Goal: Task Accomplishment & Management: Manage account settings

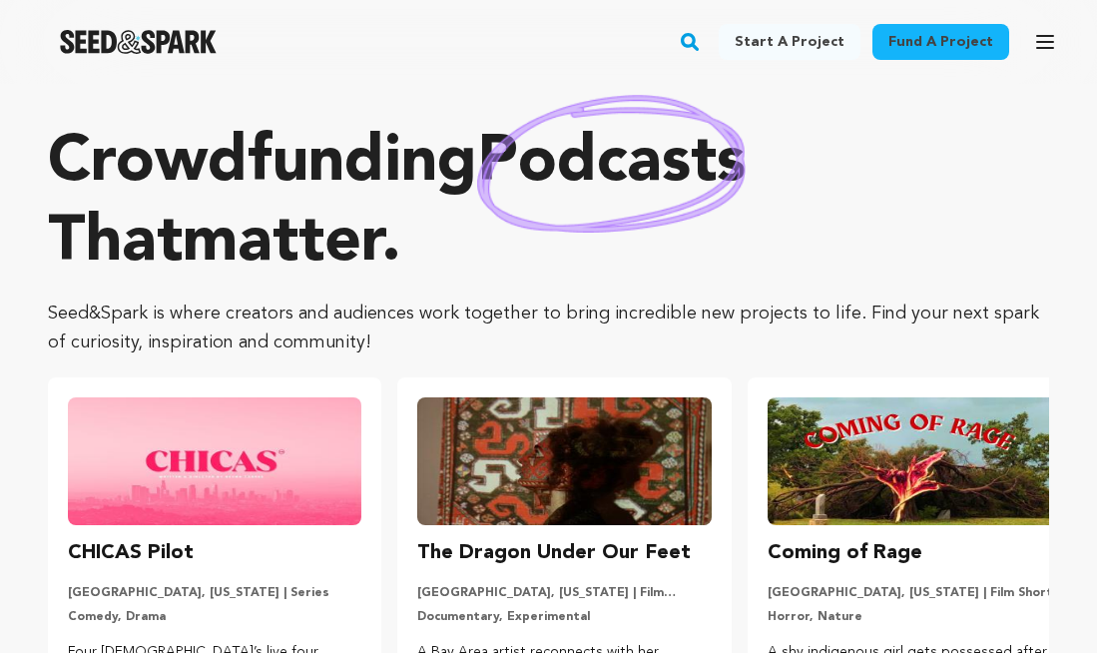
click at [793, 35] on link "Start a project" at bounding box center [789, 42] width 142 height 36
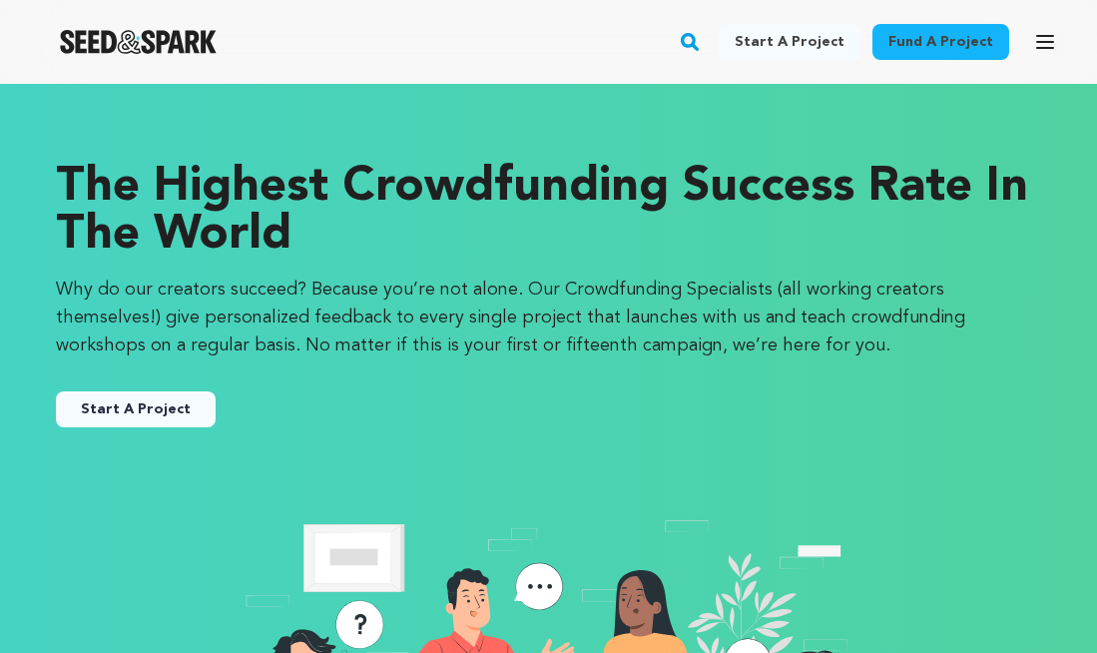
click at [1038, 44] on icon "button" at bounding box center [1045, 42] width 24 height 24
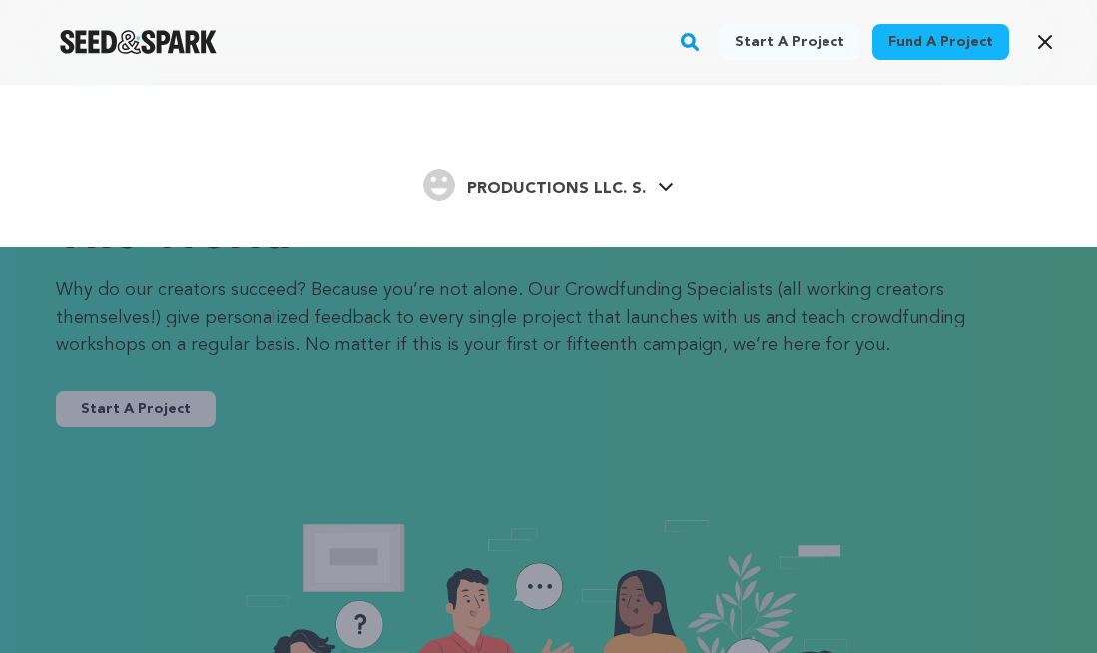
click at [653, 187] on link "PRODUCTIONS LLC. S. PRODUCTIONS LLC. S." at bounding box center [548, 183] width 250 height 36
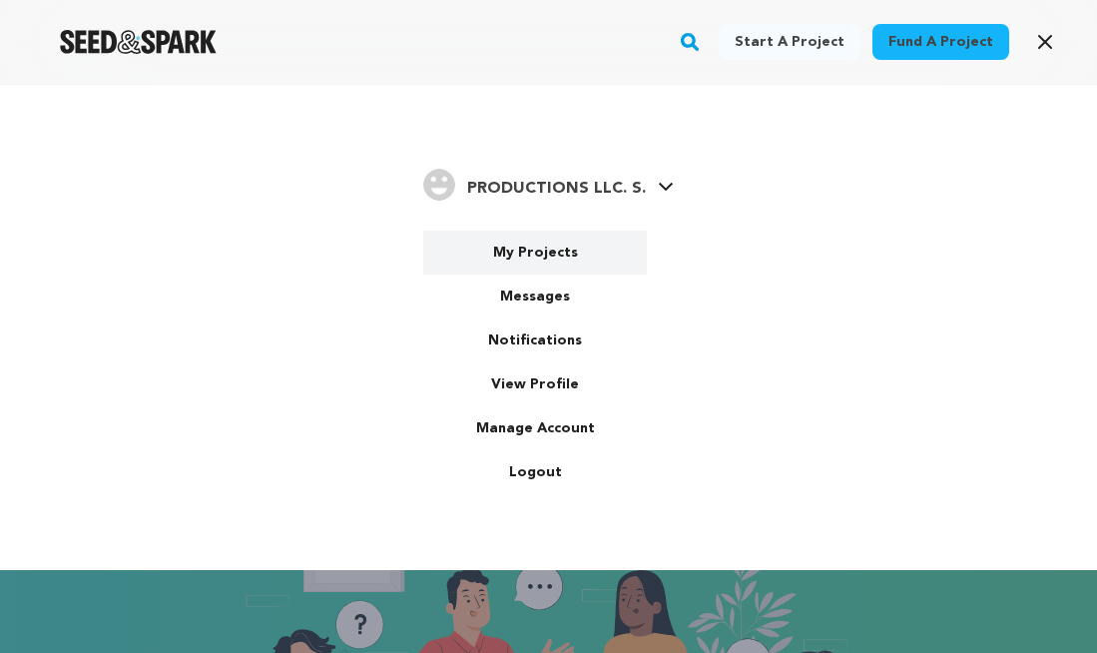
click at [559, 239] on link "My Projects" at bounding box center [535, 252] width 224 height 44
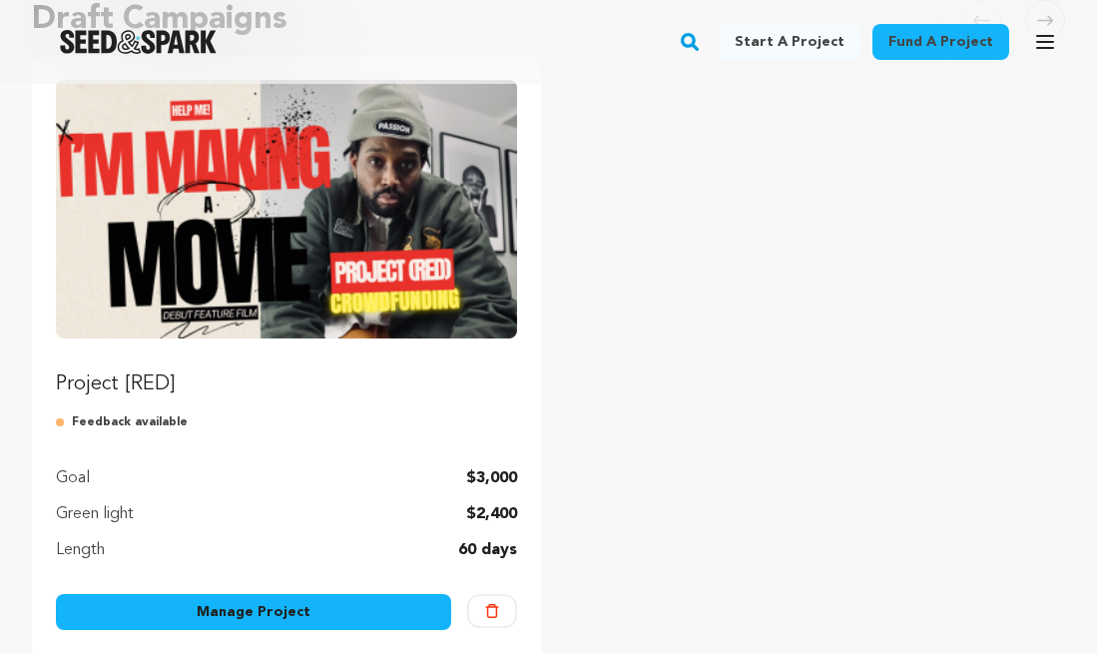
scroll to position [235, 0]
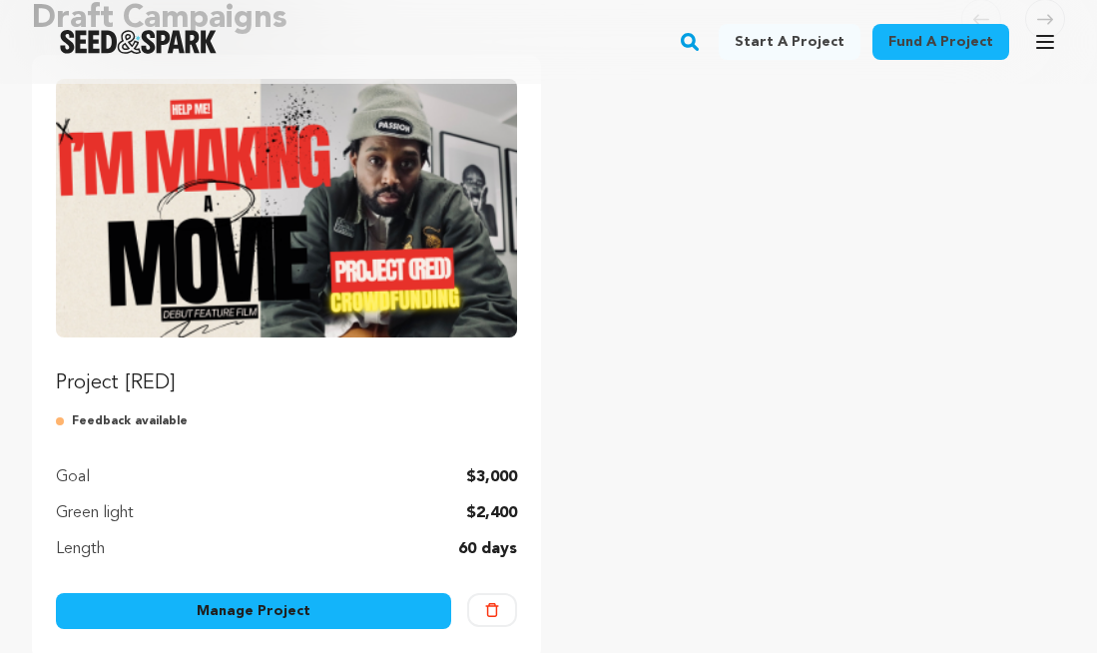
click at [333, 596] on link "Manage Project" at bounding box center [253, 611] width 395 height 36
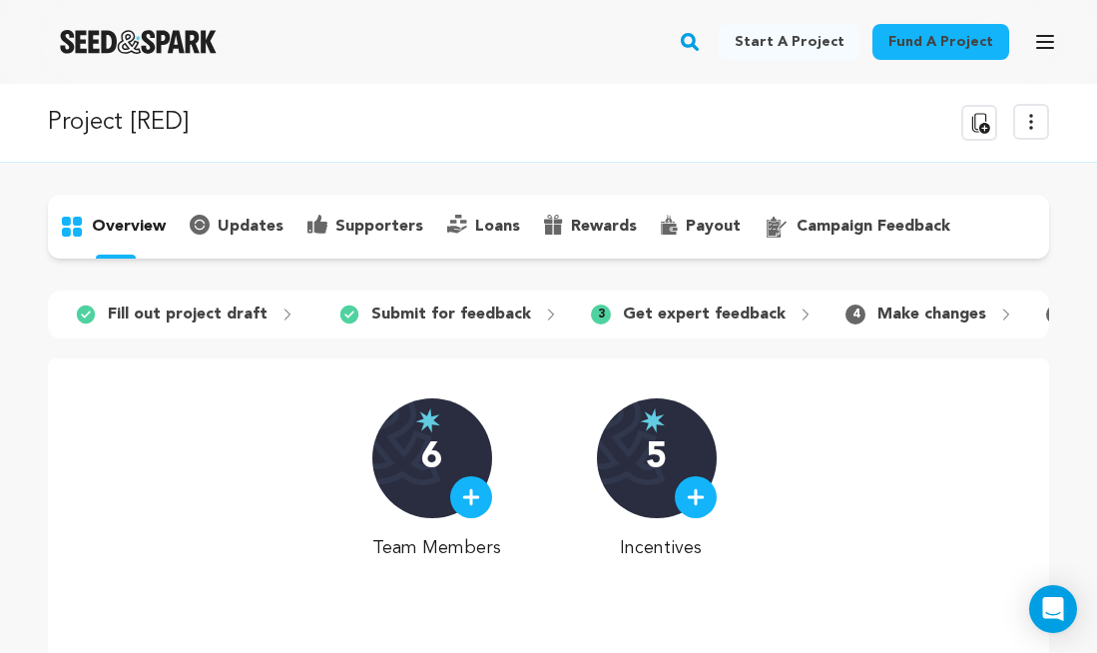
click at [228, 219] on p "updates" at bounding box center [251, 227] width 66 height 24
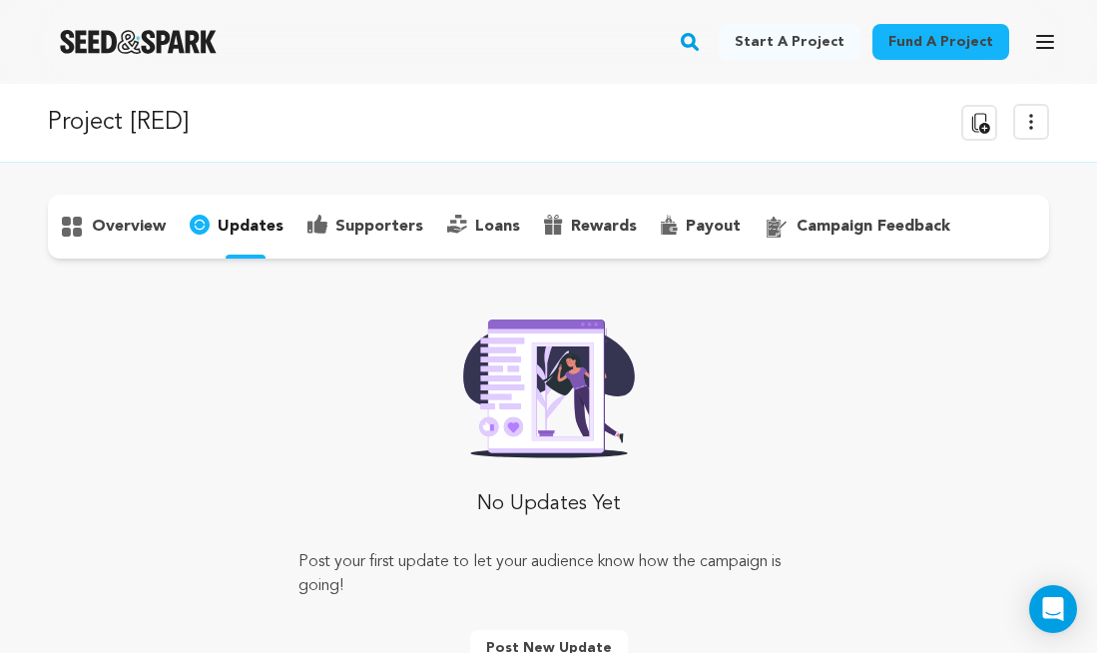
click at [367, 224] on p "supporters" at bounding box center [379, 227] width 88 height 24
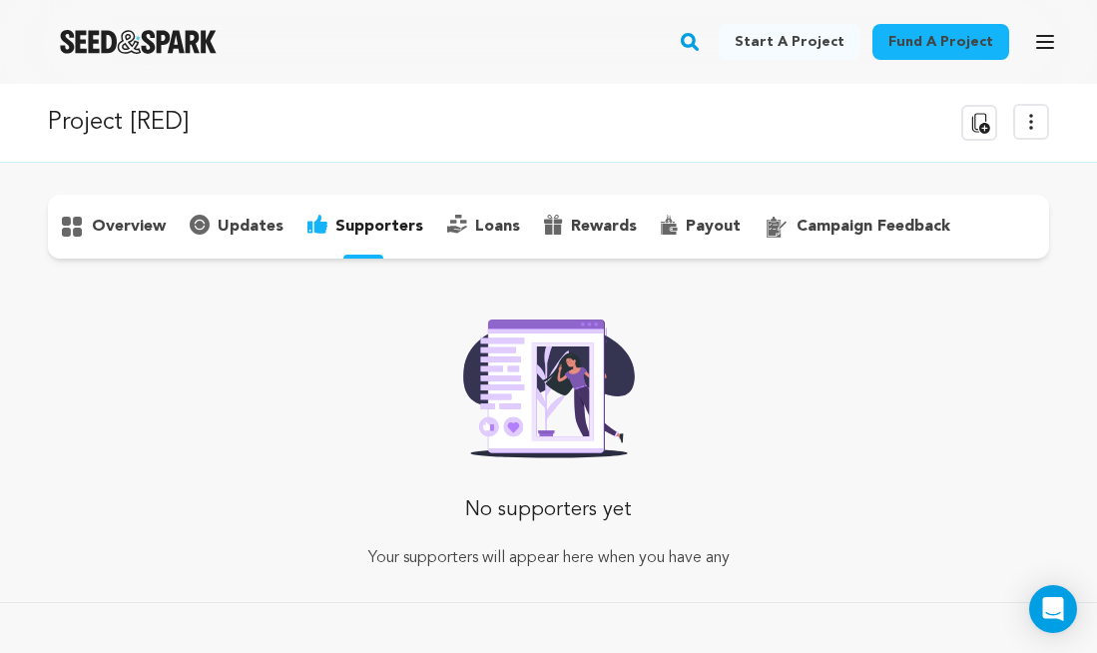
click at [697, 228] on p "payout" at bounding box center [712, 227] width 55 height 24
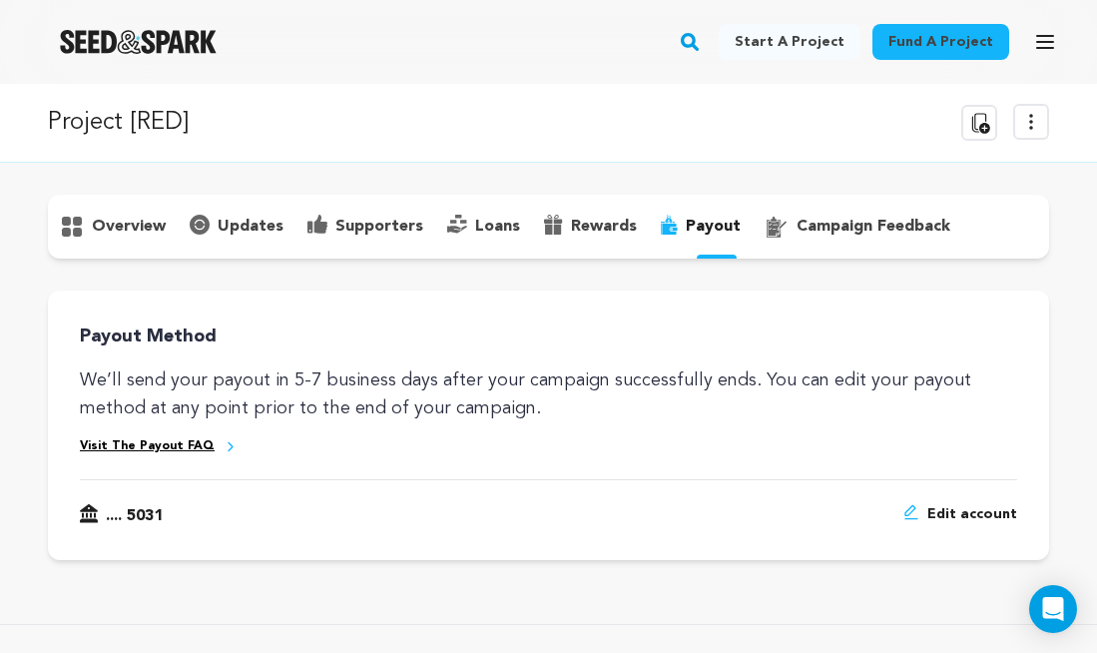
click at [851, 225] on p "campaign feedback" at bounding box center [873, 227] width 154 height 24
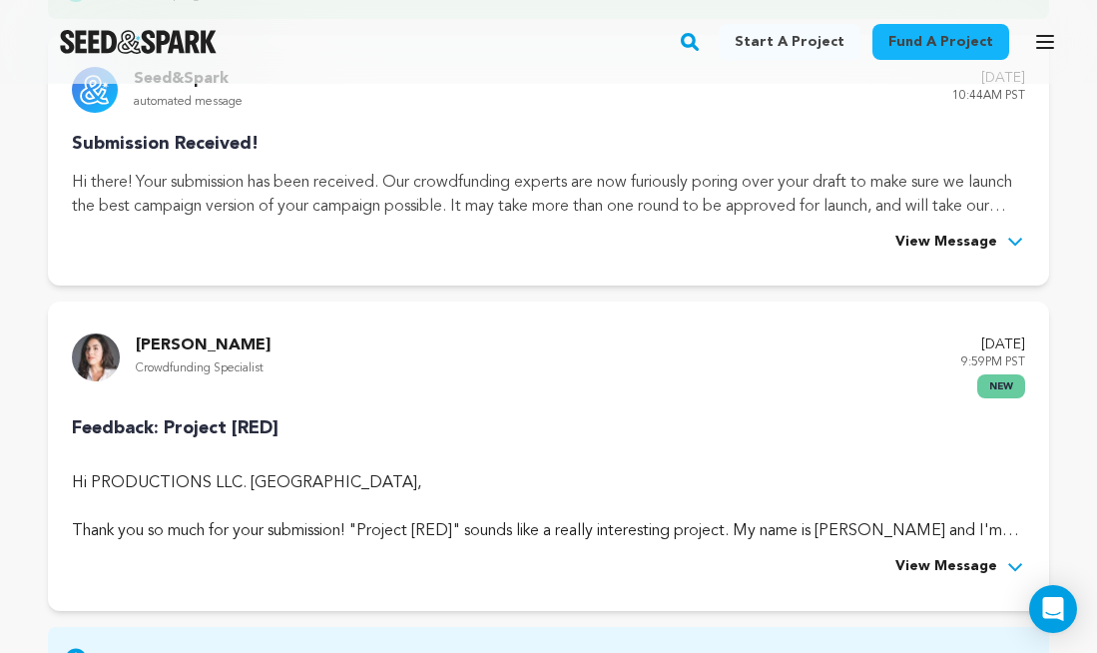
scroll to position [420, 0]
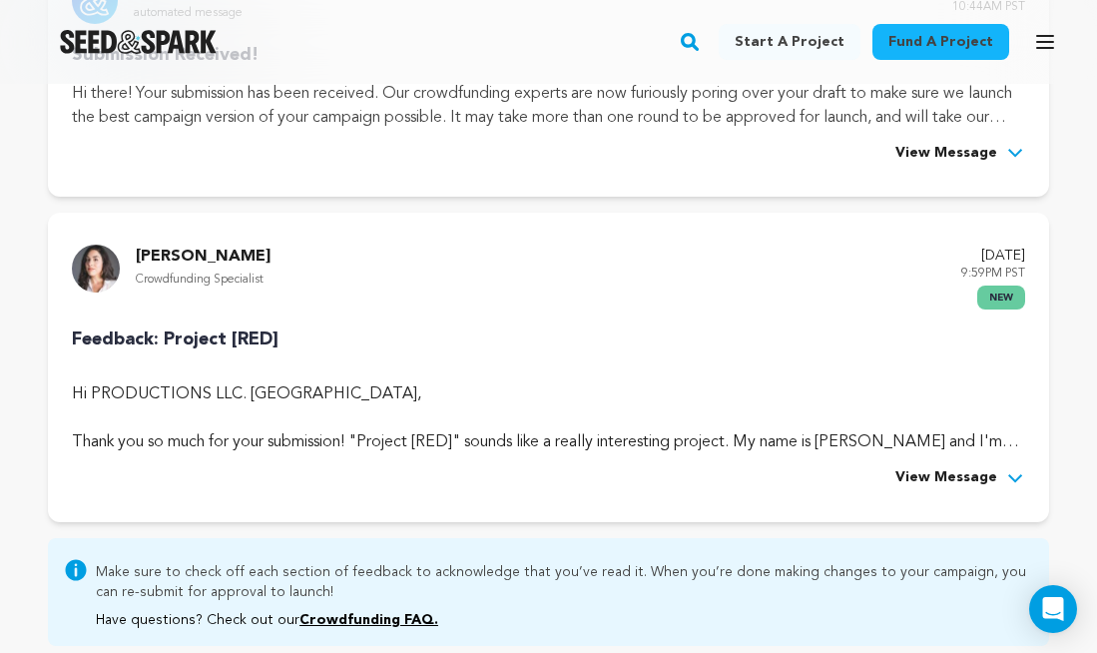
click at [776, 374] on div "Hi PRODUCTIONS LLC. [PERSON_NAME], Thank you so much for your submission! "Proj…" at bounding box center [548, 410] width 953 height 88
click at [980, 478] on span "View Message" at bounding box center [946, 478] width 102 height 24
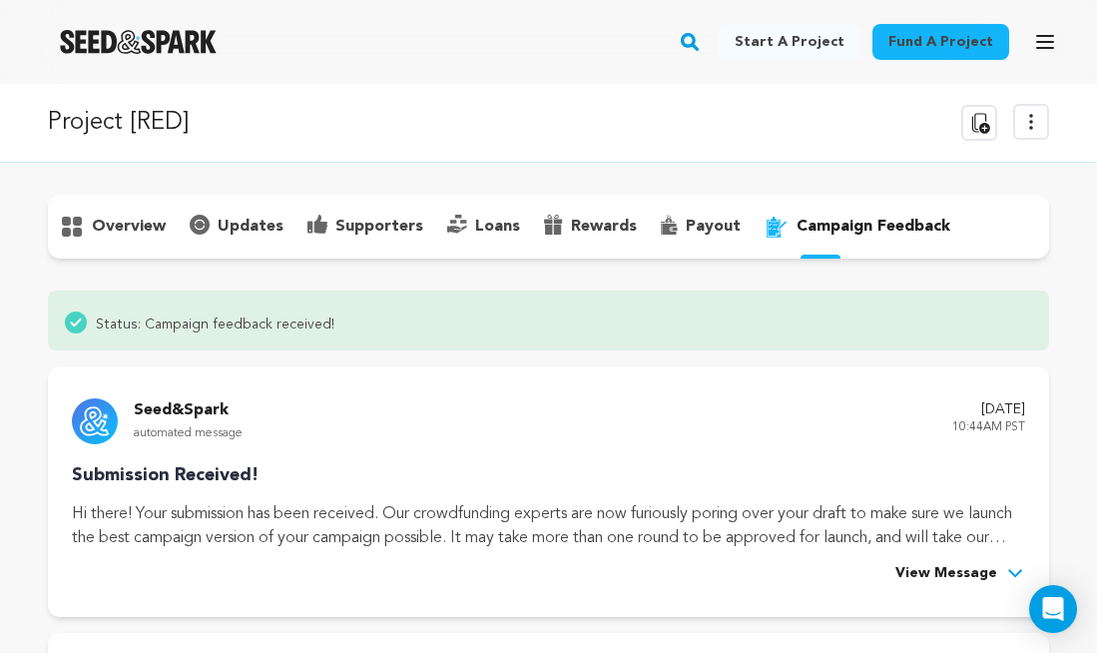
scroll to position [0, 0]
click at [229, 223] on p "updates" at bounding box center [251, 227] width 66 height 24
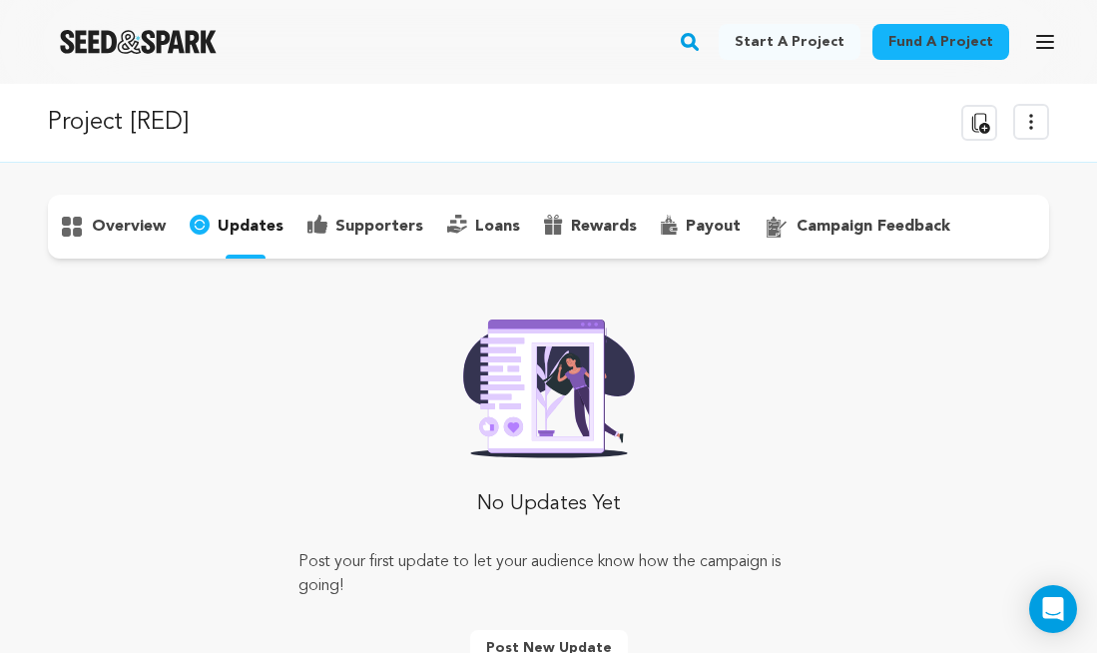
click at [103, 233] on p "overview" at bounding box center [129, 227] width 74 height 24
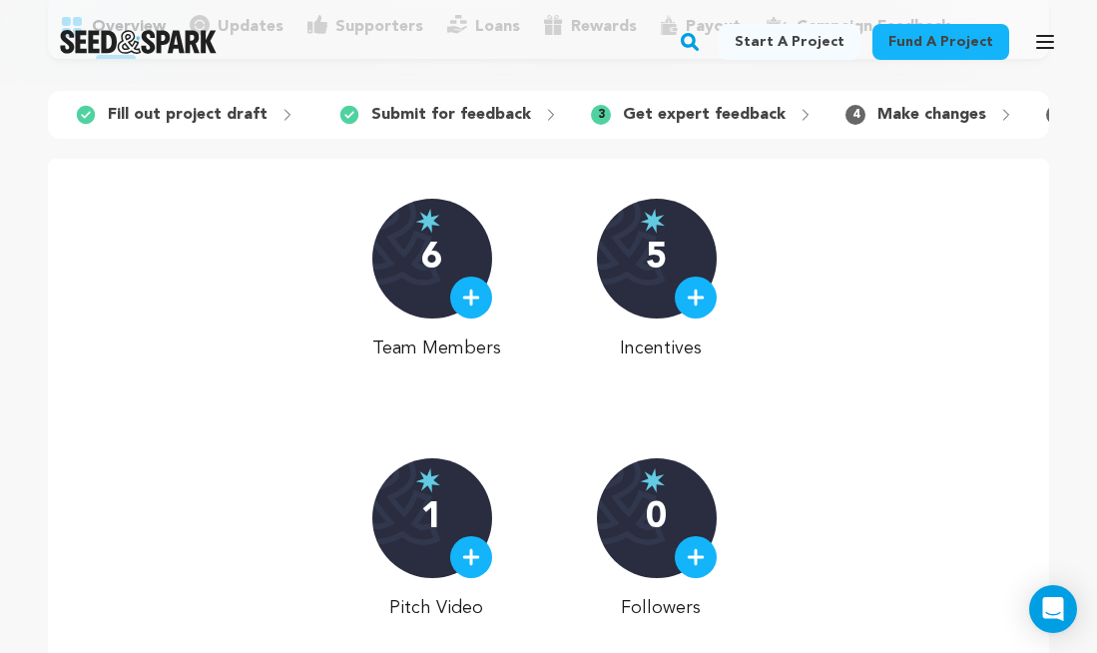
scroll to position [138, 0]
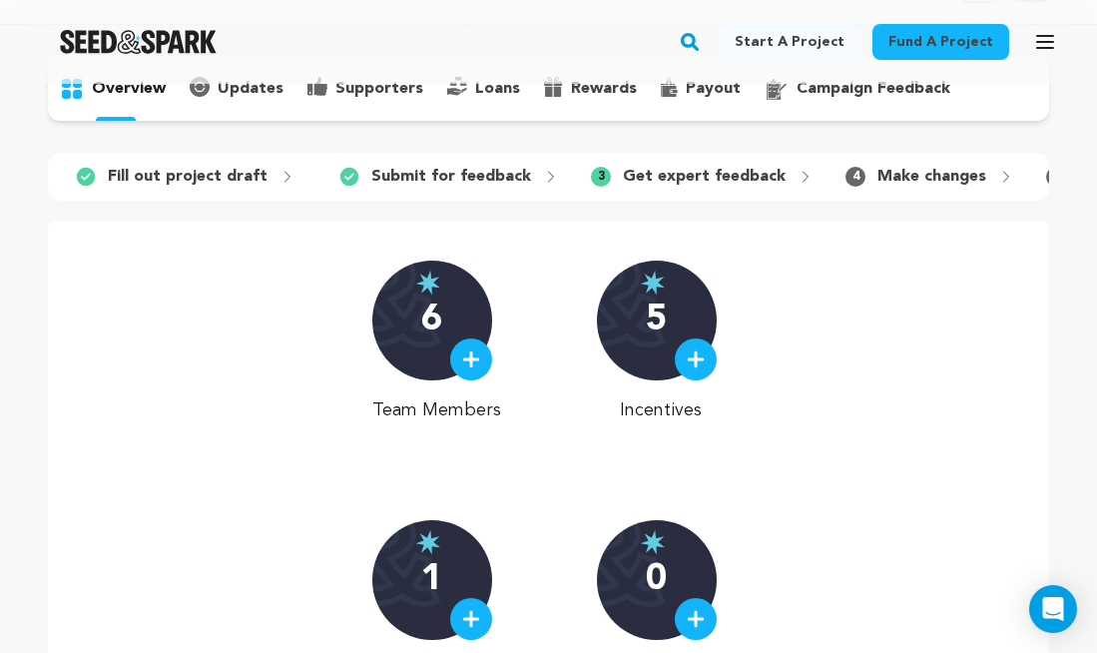
click at [479, 346] on div at bounding box center [471, 359] width 42 height 42
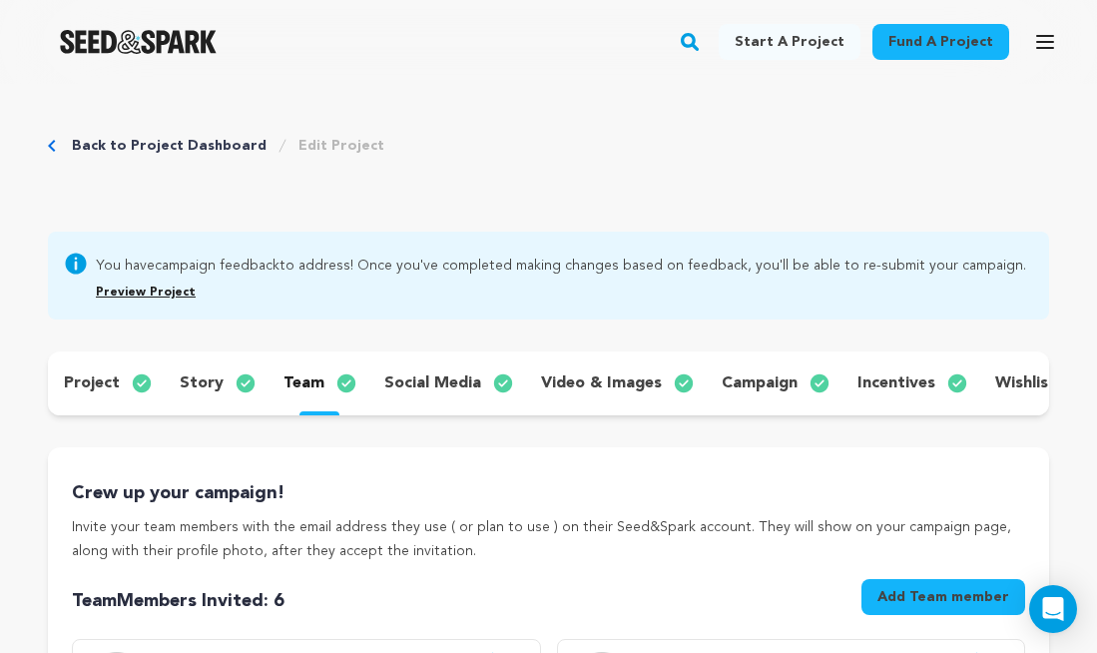
click at [745, 383] on p "campaign" at bounding box center [759, 383] width 76 height 24
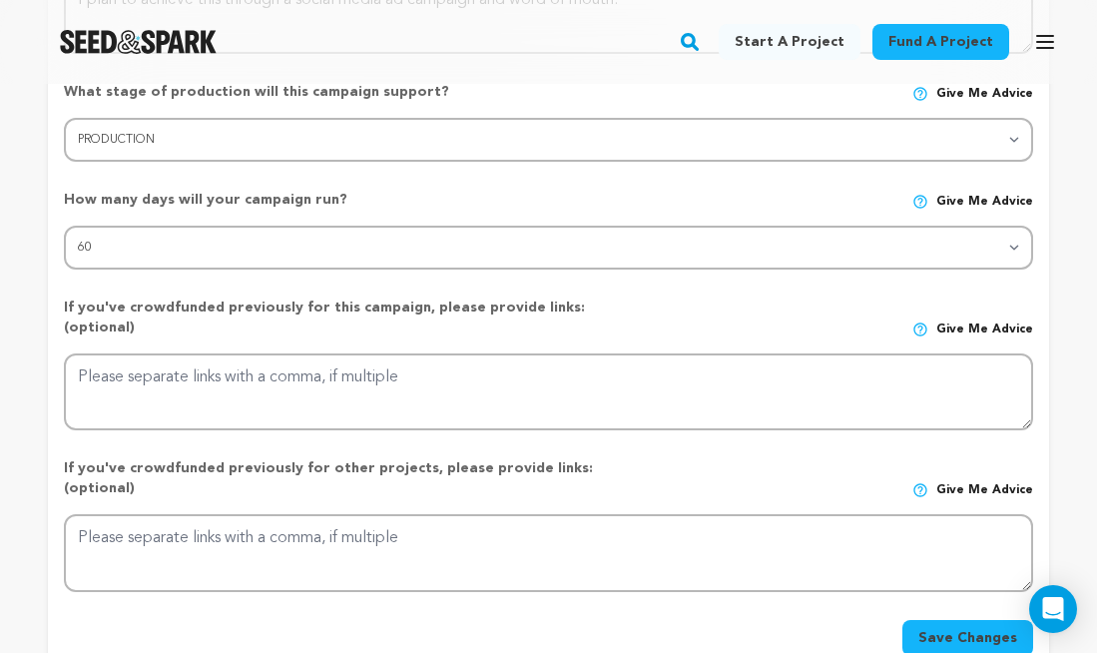
scroll to position [897, 0]
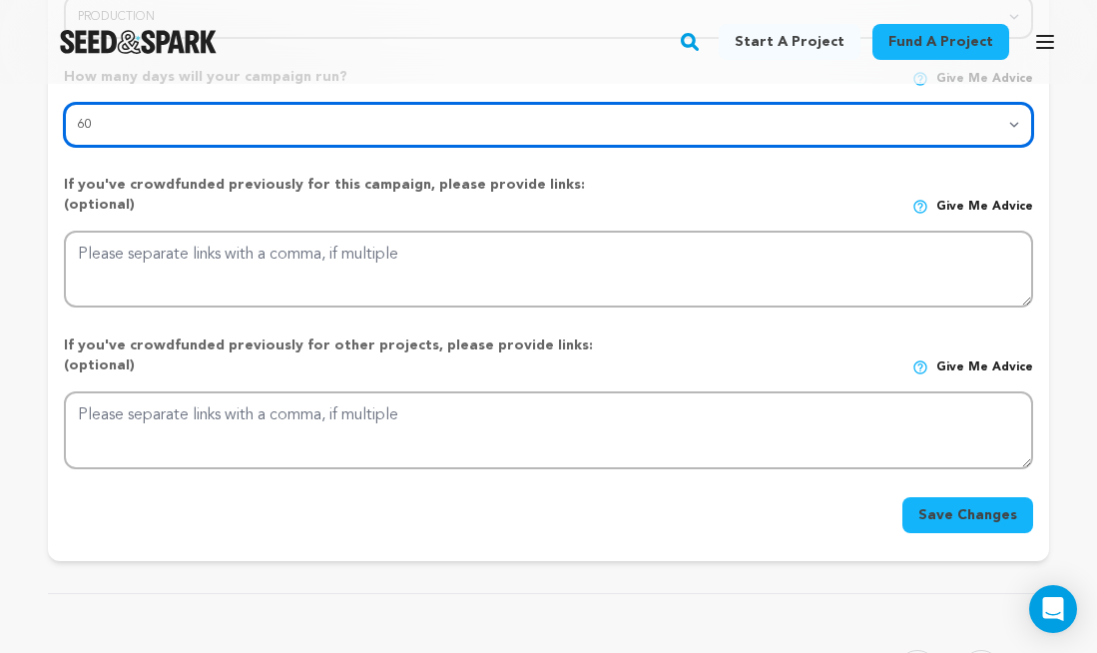
click at [621, 122] on select "30 45 60" at bounding box center [548, 125] width 969 height 44
select select "30"
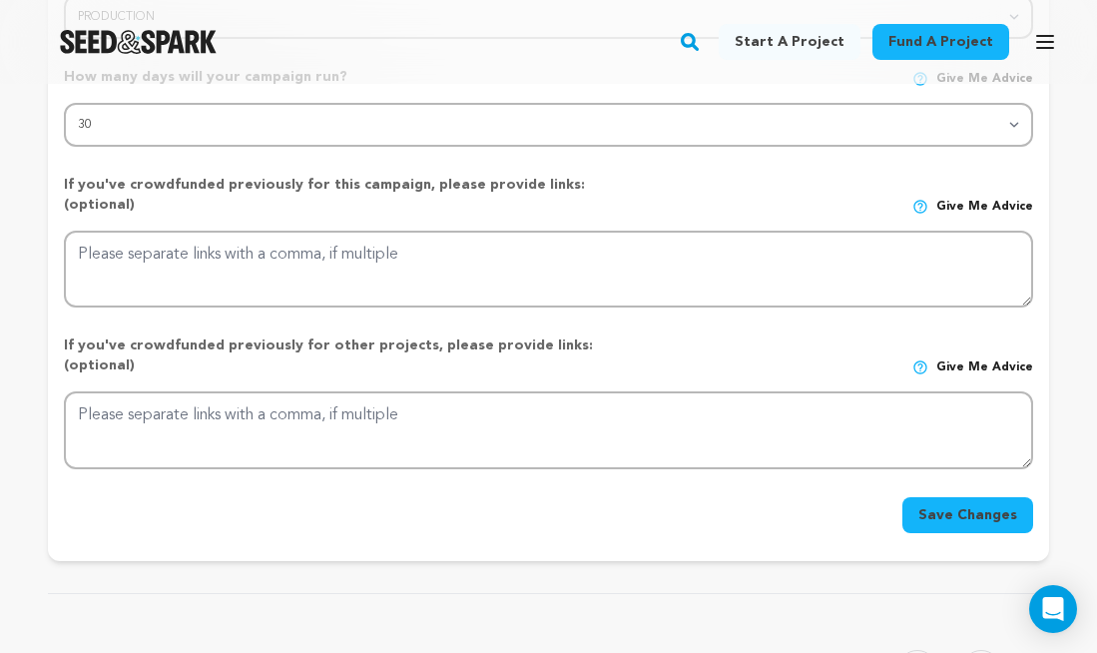
click at [984, 497] on button "Save Changes" at bounding box center [967, 515] width 131 height 36
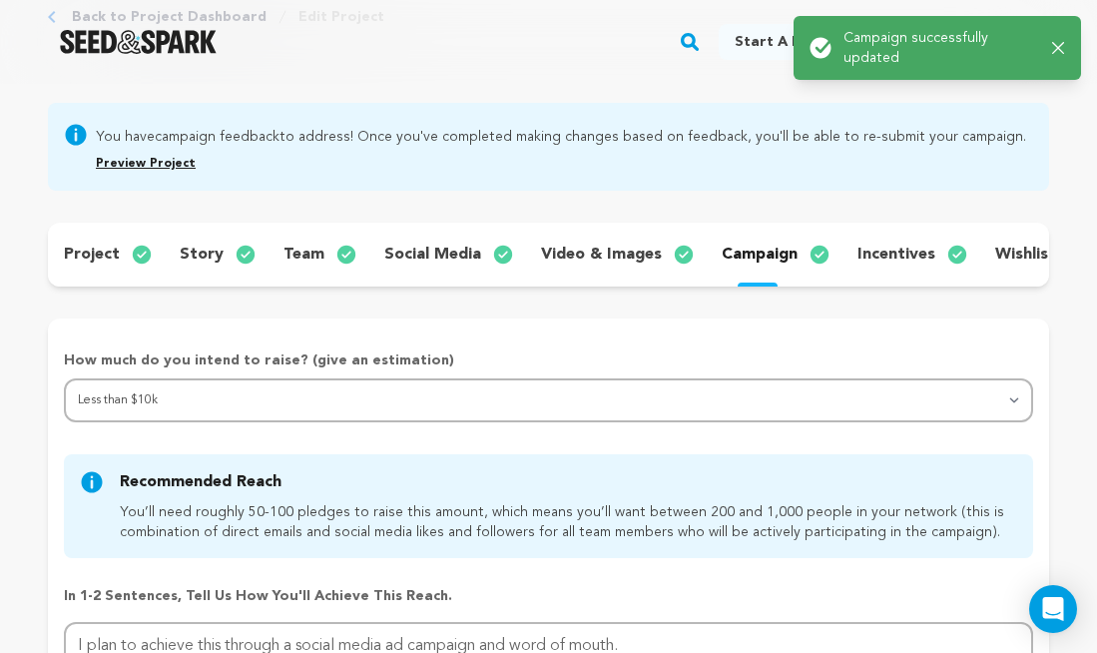
scroll to position [0, 0]
